Goal: Navigation & Orientation: Find specific page/section

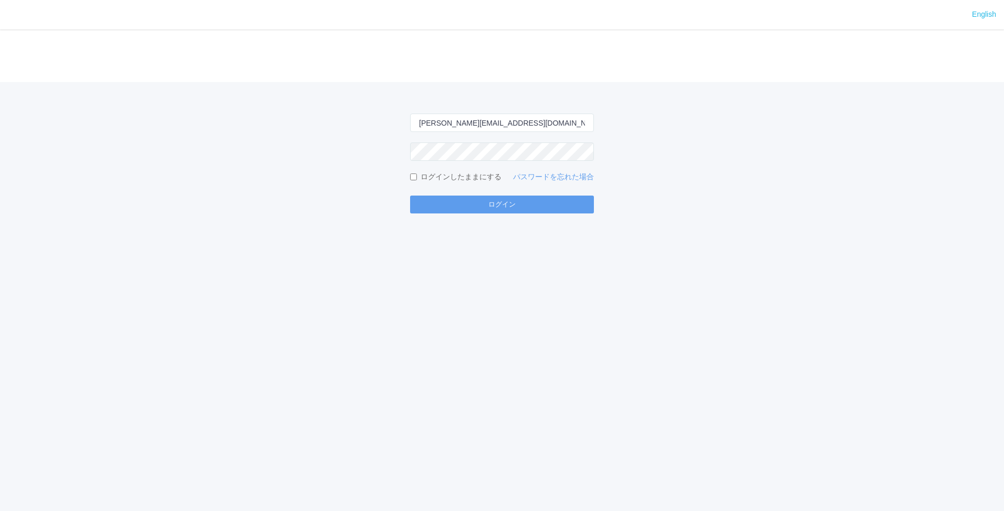
click at [513, 203] on button "ログイン" at bounding box center [502, 204] width 184 height 18
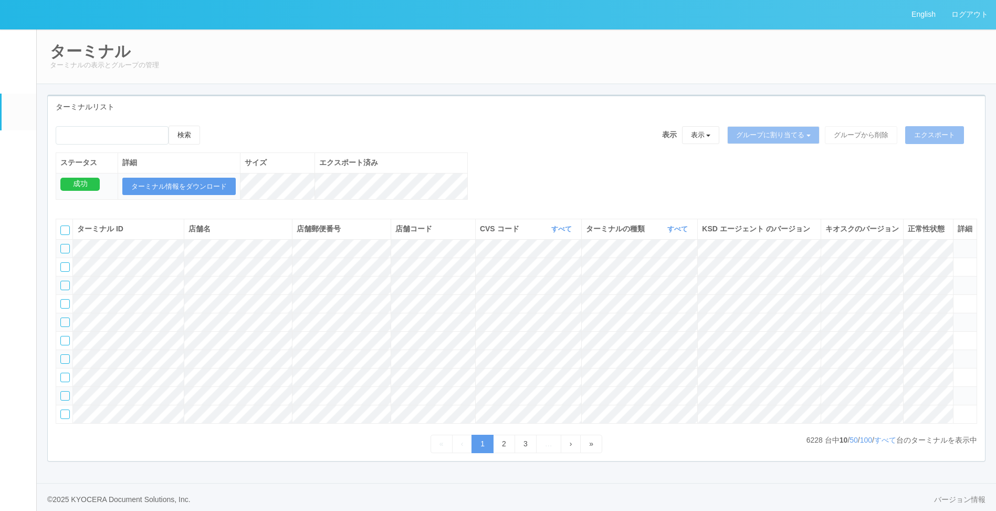
click at [19, 51] on link "イベントログ" at bounding box center [19, 45] width 35 height 32
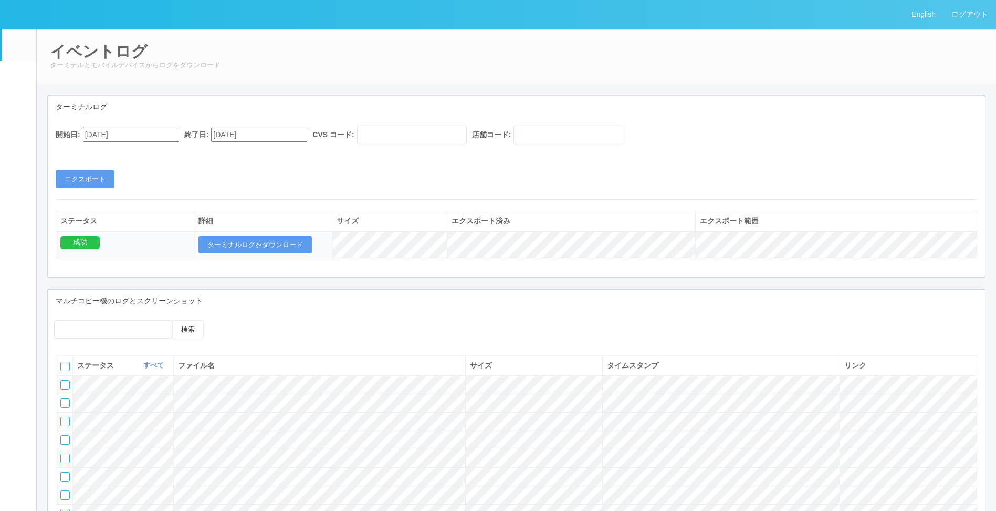
click at [18, 79] on em at bounding box center [18, 79] width 0 height 0
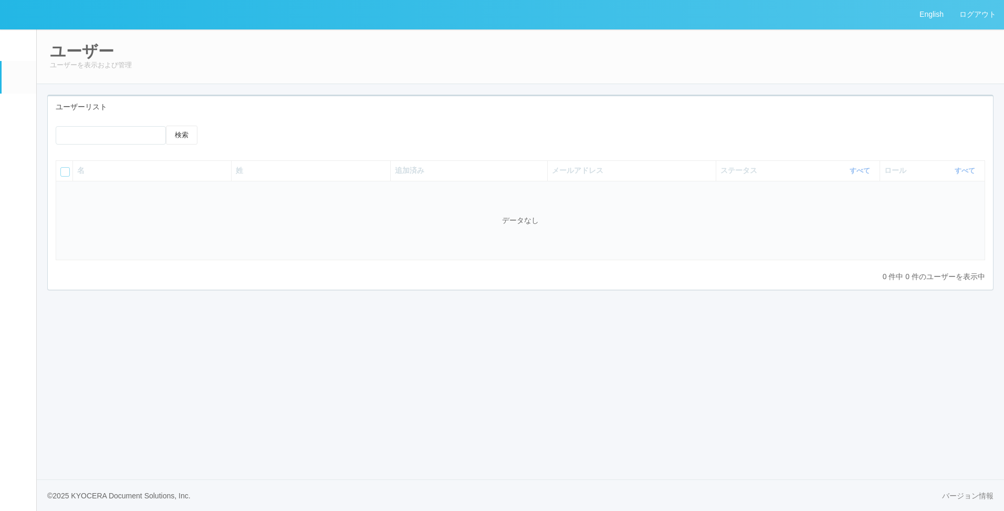
click at [529, 71] on div "ユーザー ユーザーを表示および管理" at bounding box center [520, 56] width 968 height 55
click at [300, 83] on div "ユーザー ユーザーを表示および管理 ユーザーリスト 検索 名 姓 追加済み メールアドレス ステータス すべて 表示 すべて 有効 登録済み 無効 ロール す…" at bounding box center [520, 170] width 967 height 283
click at [182, 103] on div "ユーザーリスト" at bounding box center [520, 107] width 945 height 22
click at [18, 47] on em at bounding box center [18, 47] width 0 height 0
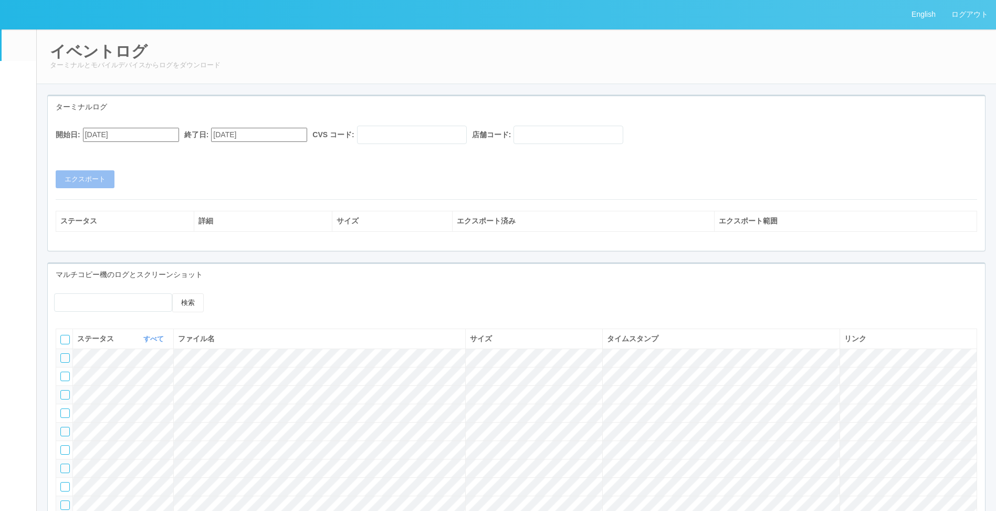
click at [13, 118] on em at bounding box center [17, 111] width 13 height 13
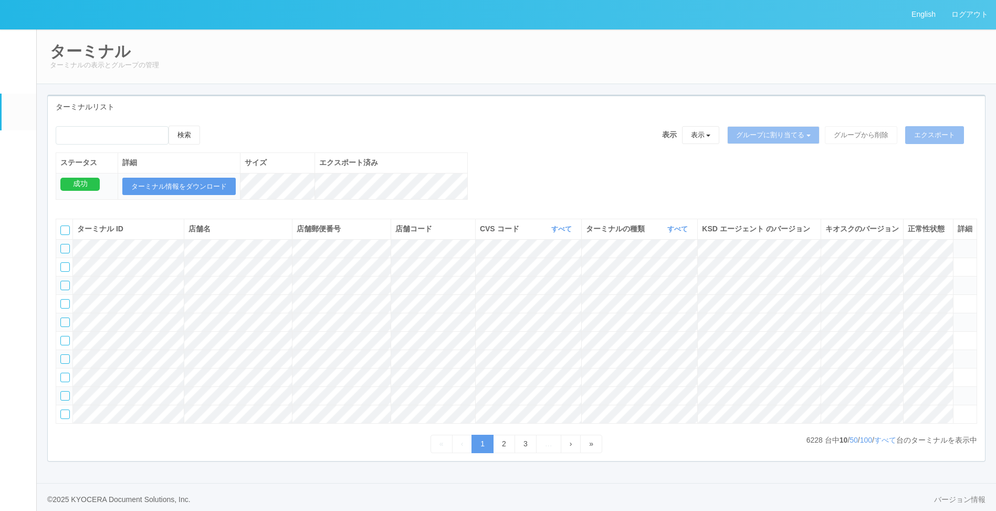
click at [24, 162] on link "パッケージ" at bounding box center [19, 146] width 35 height 32
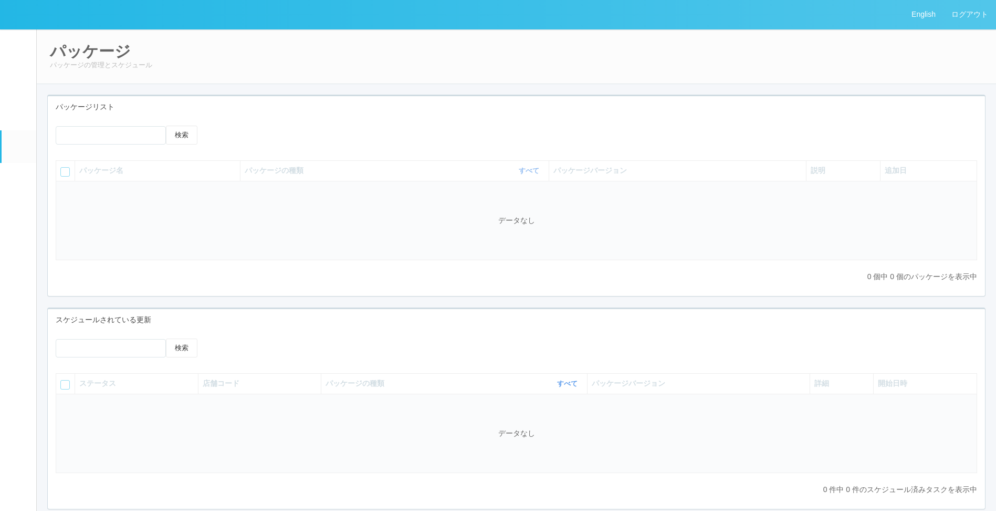
click at [513, 264] on div "パッケージ名 パッケージの種類 すべて 表示 すべて キオスク KSD エージェント j_setting.txt パッケージバージョン 説明 追加日 データなし" at bounding box center [517, 215] width 922 height 111
click at [431, 210] on td "データなし" at bounding box center [516, 220] width 921 height 79
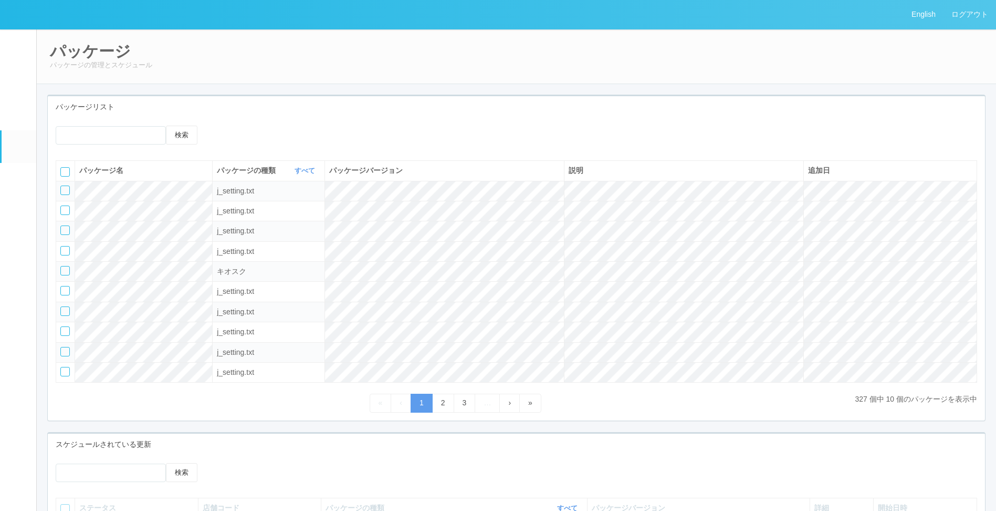
click at [384, 98] on div "パッケージリスト" at bounding box center [516, 107] width 937 height 22
click at [731, 98] on div "パッケージリスト" at bounding box center [516, 107] width 937 height 22
click at [983, 14] on link "ログアウト" at bounding box center [970, 14] width 53 height 29
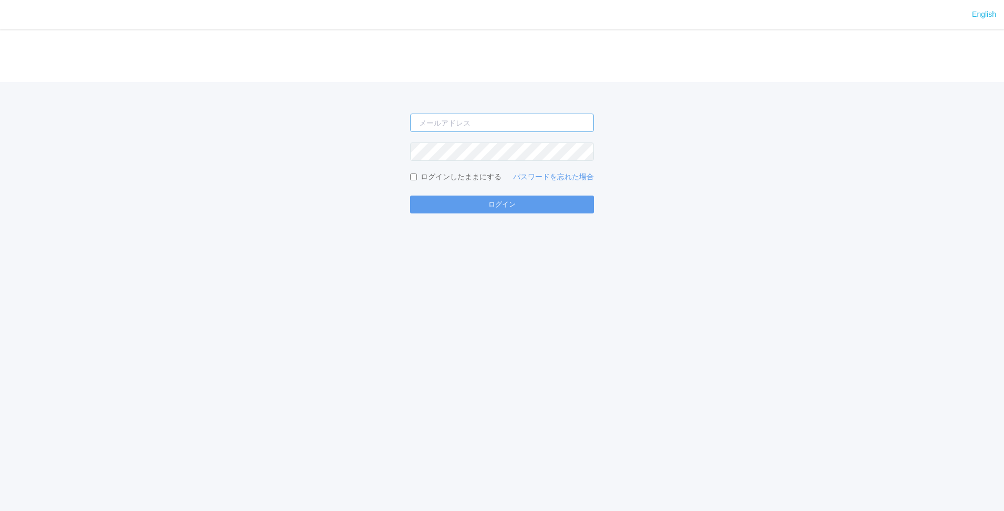
type input "[PERSON_NAME][EMAIL_ADDRESS][DOMAIN_NAME]"
